Goal: Information Seeking & Learning: Understand process/instructions

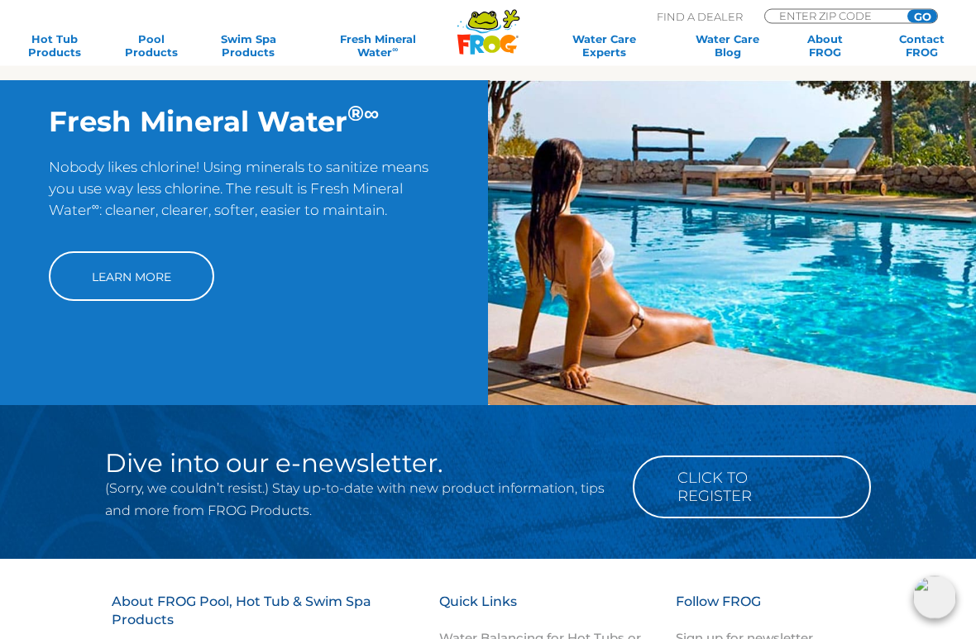
scroll to position [1188, 0]
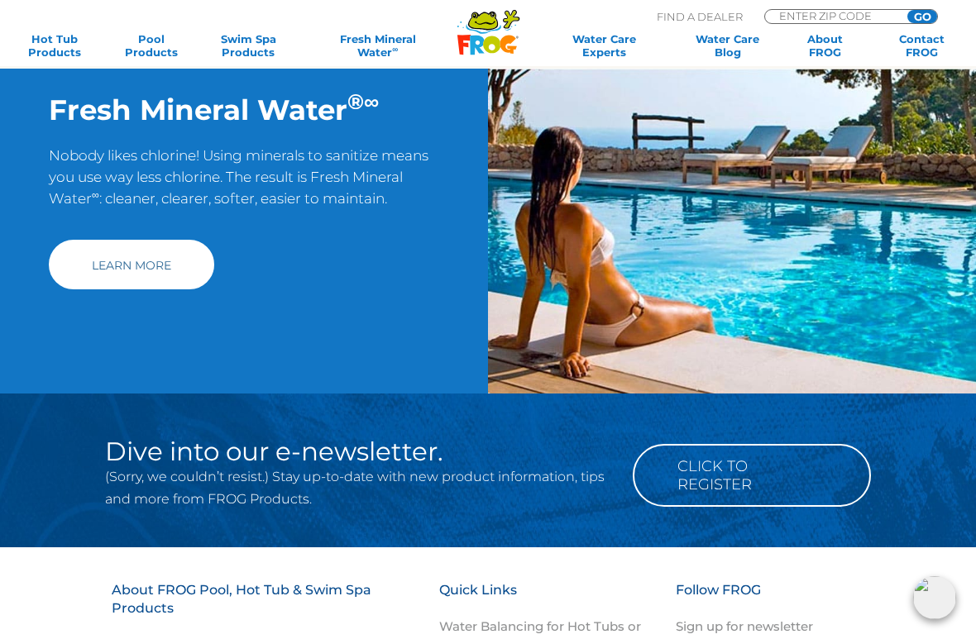
click at [116, 281] on link "Learn More" at bounding box center [131, 265] width 165 height 50
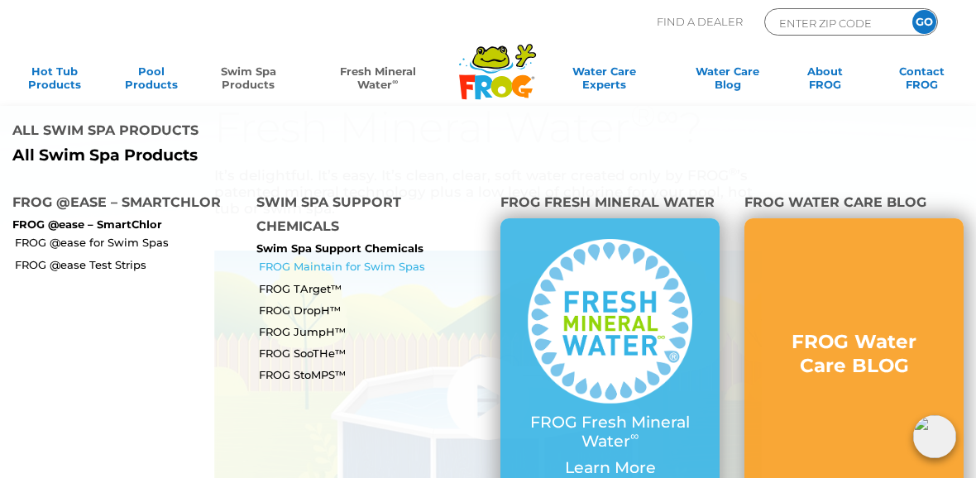
click at [306, 259] on link "FROG Maintain for Swim Spas" at bounding box center [373, 266] width 229 height 15
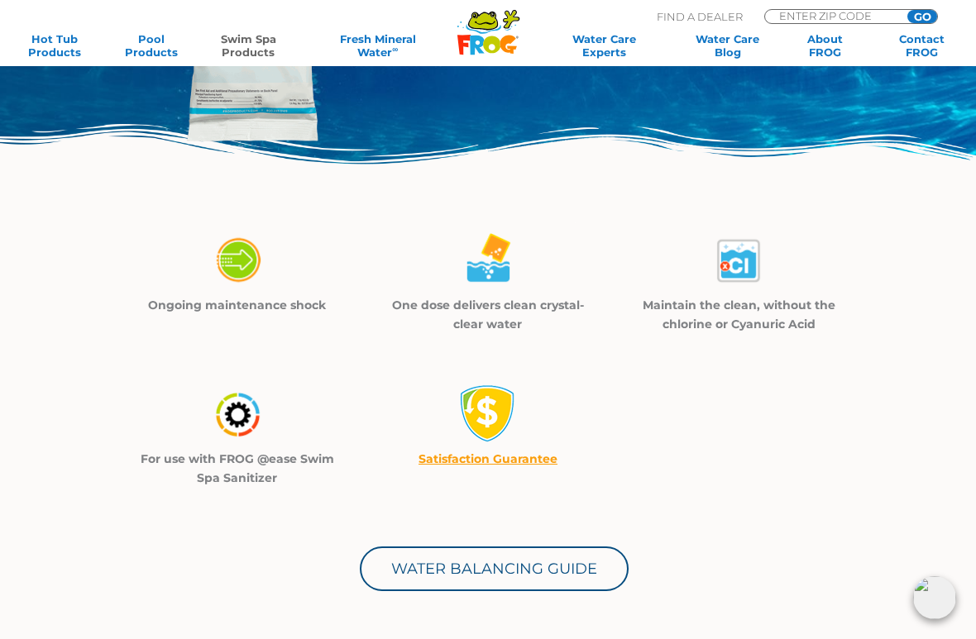
scroll to position [326, 0]
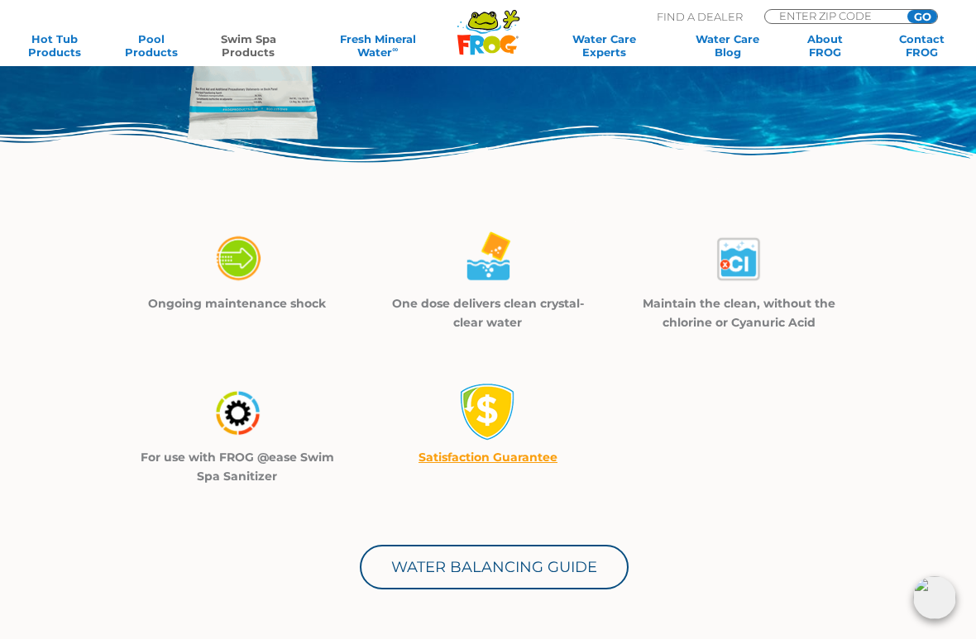
click at [236, 414] on img at bounding box center [237, 412] width 58 height 59
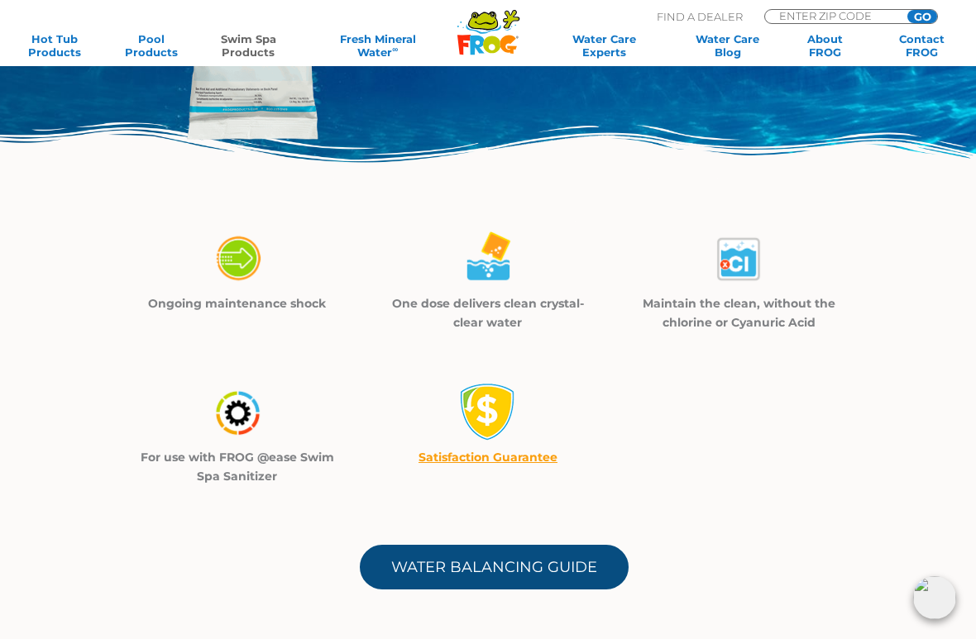
click at [453, 477] on link "Water Balancing Guide" at bounding box center [494, 567] width 269 height 45
